Goal: Transaction & Acquisition: Purchase product/service

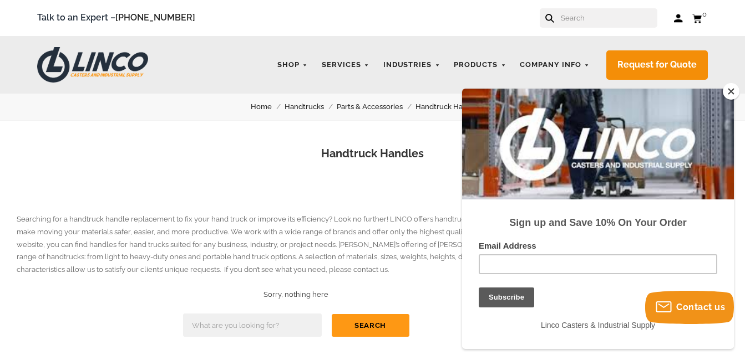
click at [732, 90] on button "Close" at bounding box center [730, 91] width 17 height 17
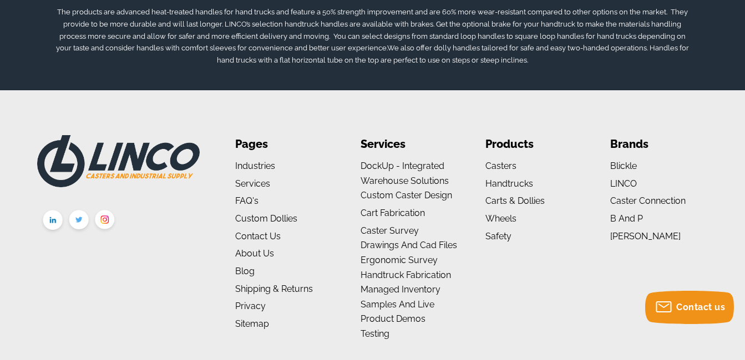
scroll to position [459, 0]
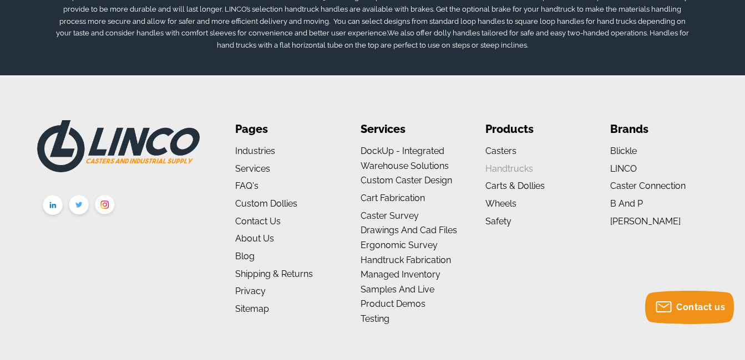
click at [510, 167] on link "Handtrucks" at bounding box center [509, 169] width 48 height 11
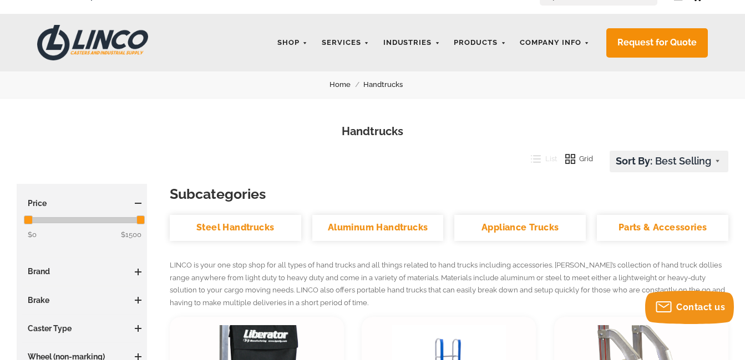
scroll to position [126, 0]
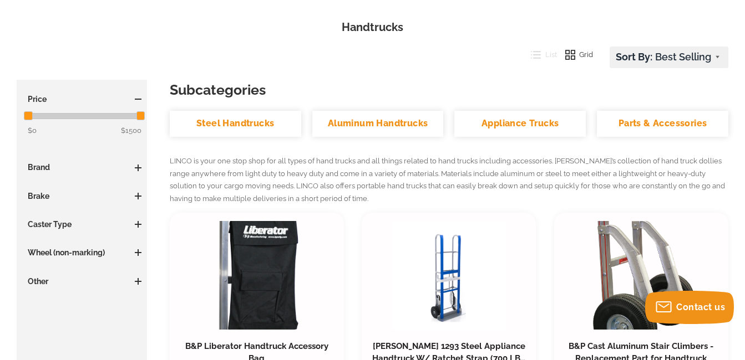
click at [661, 124] on link "Parts & Accessories" at bounding box center [662, 124] width 131 height 26
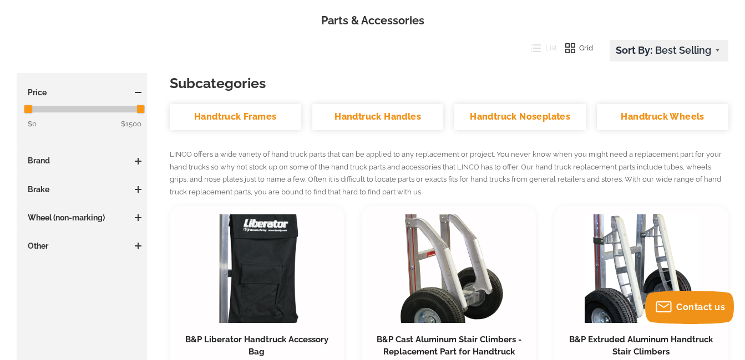
scroll to position [82, 0]
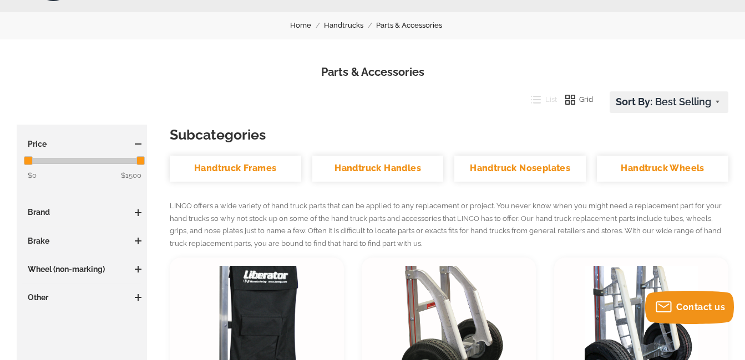
click at [377, 165] on link "Handtruck Handles" at bounding box center [377, 169] width 131 height 26
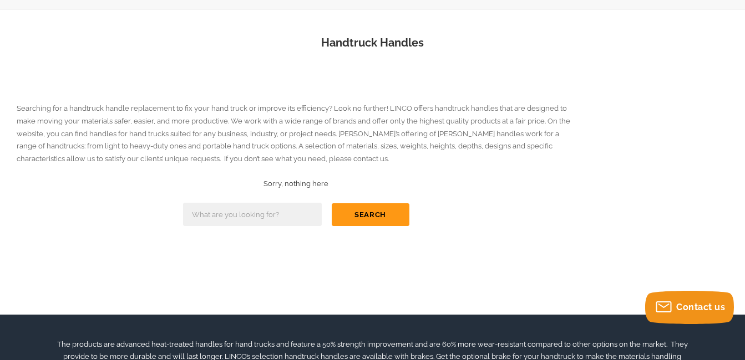
scroll to position [170, 0]
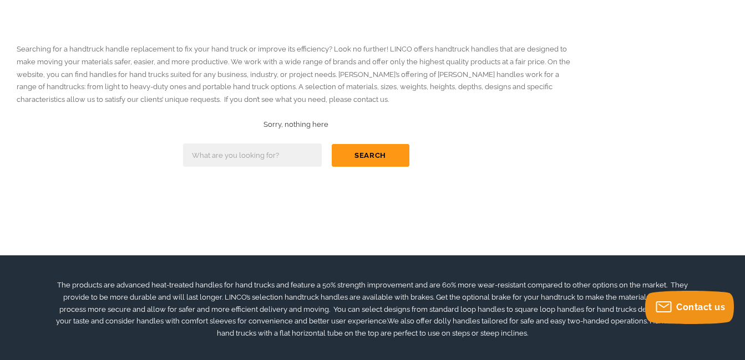
click at [237, 154] on input "text" at bounding box center [252, 155] width 139 height 23
type input "wood hand truck handles"
click at [376, 156] on button "Search" at bounding box center [371, 155] width 78 height 23
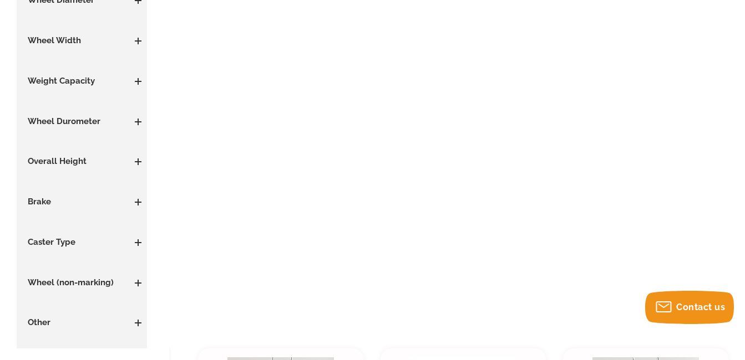
scroll to position [405, 0]
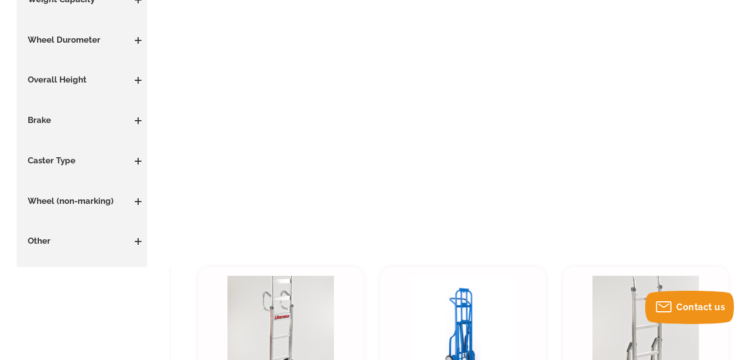
click at [137, 240] on span at bounding box center [137, 241] width 1 height 7
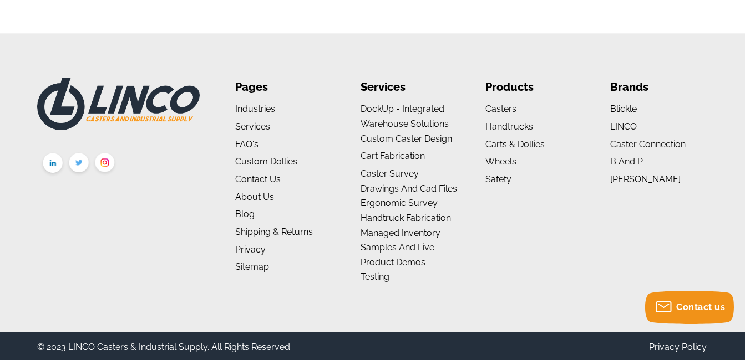
scroll to position [5783, 0]
